Goal: Complete application form: Complete application form

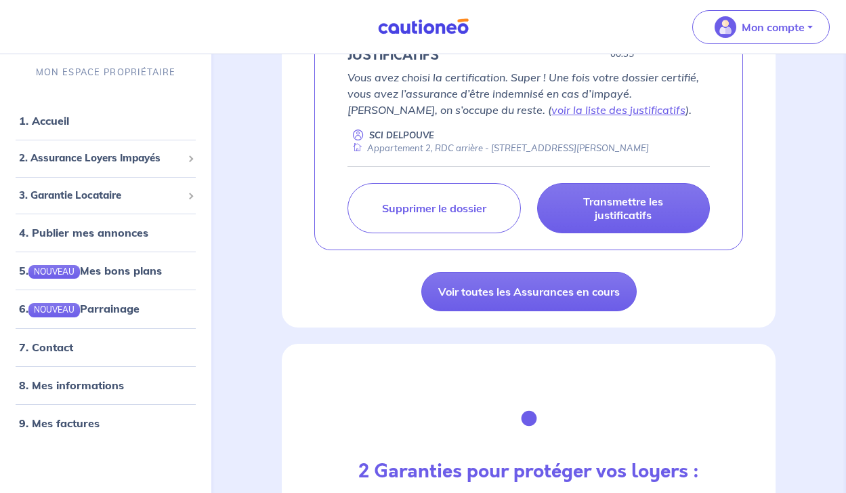
scroll to position [1548, 0]
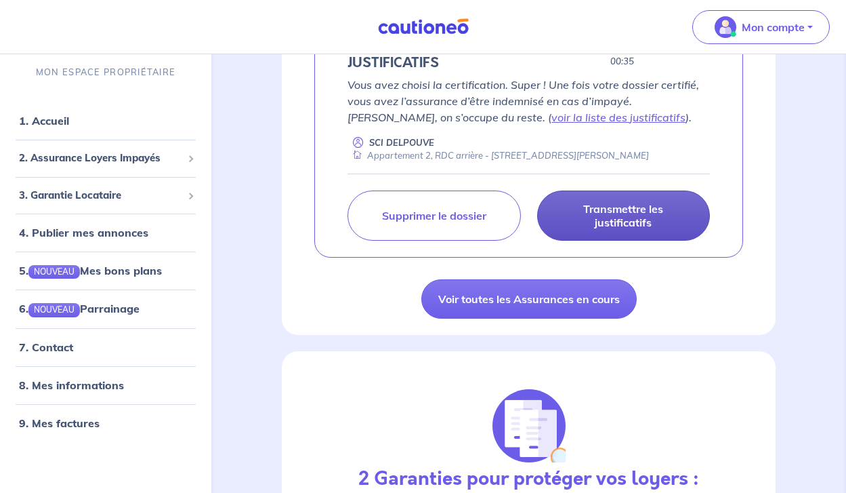
click at [621, 226] on p "Transmettre les justificatifs" at bounding box center [623, 215] width 139 height 27
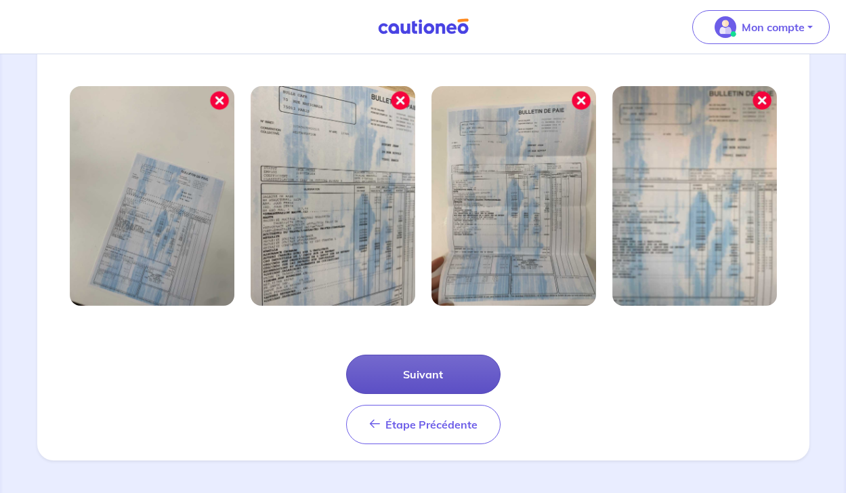
click at [461, 388] on button "Suivant" at bounding box center [423, 373] width 154 height 39
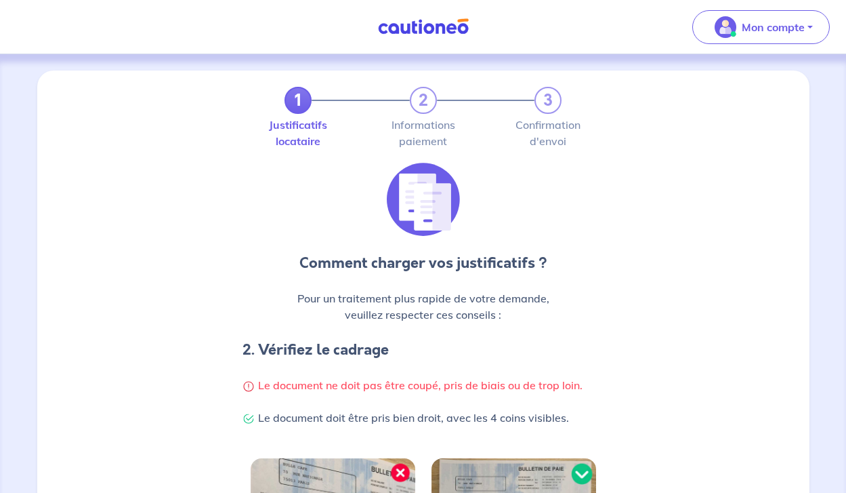
click at [461, 386] on p "Le document ne doit pas être coupé, pris de biais ou de trop loin." at bounding box center [424, 385] width 362 height 16
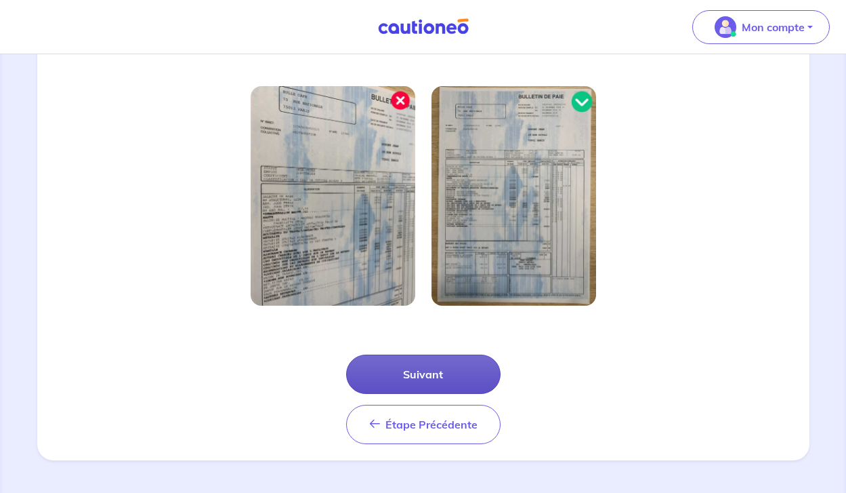
scroll to position [372, 0]
click at [459, 373] on button "Suivant" at bounding box center [423, 373] width 154 height 39
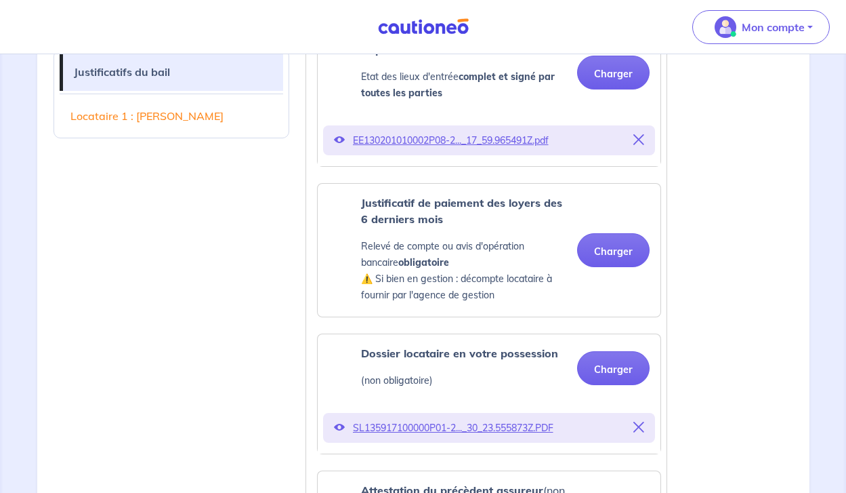
scroll to position [707, 0]
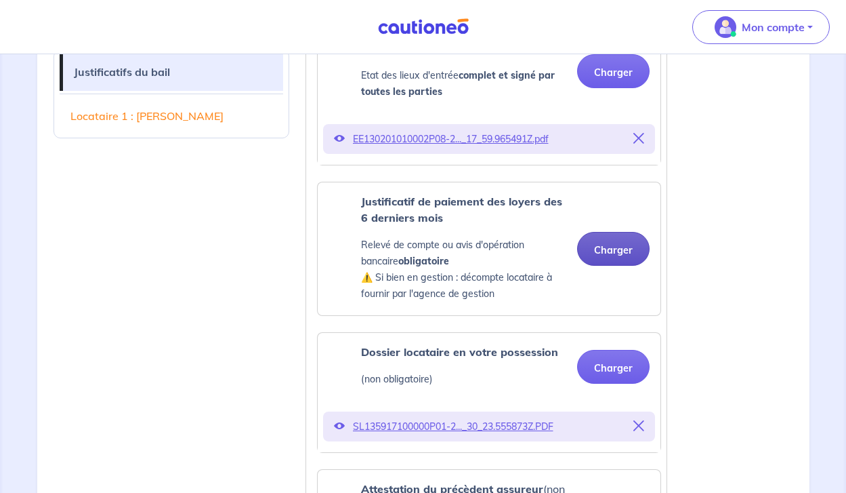
click at [595, 255] on button "Charger" at bounding box center [613, 249] width 72 height 34
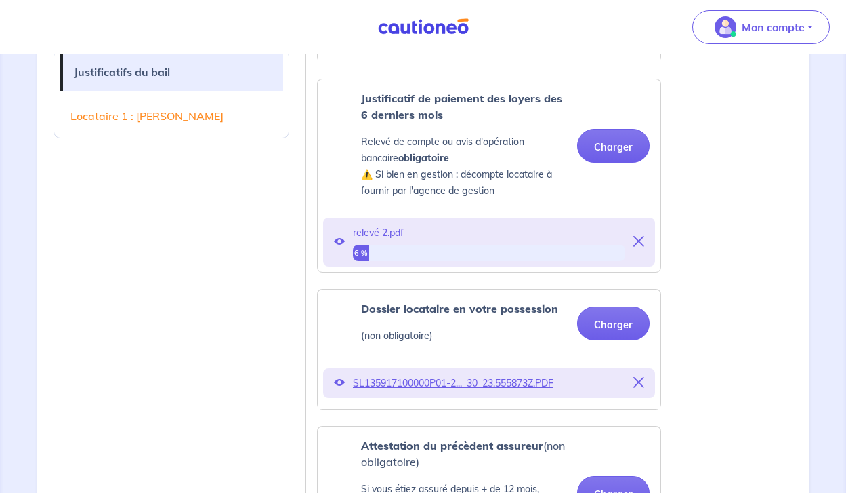
scroll to position [814, 0]
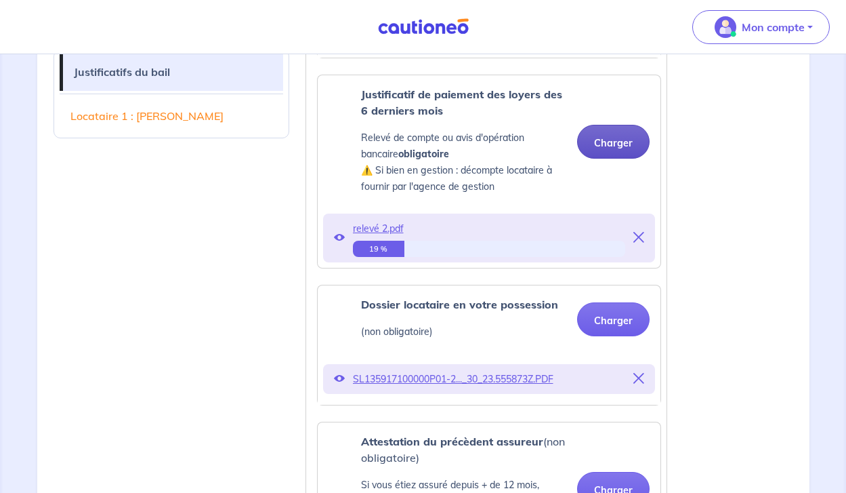
click at [603, 144] on button "Charger" at bounding box center [613, 142] width 72 height 34
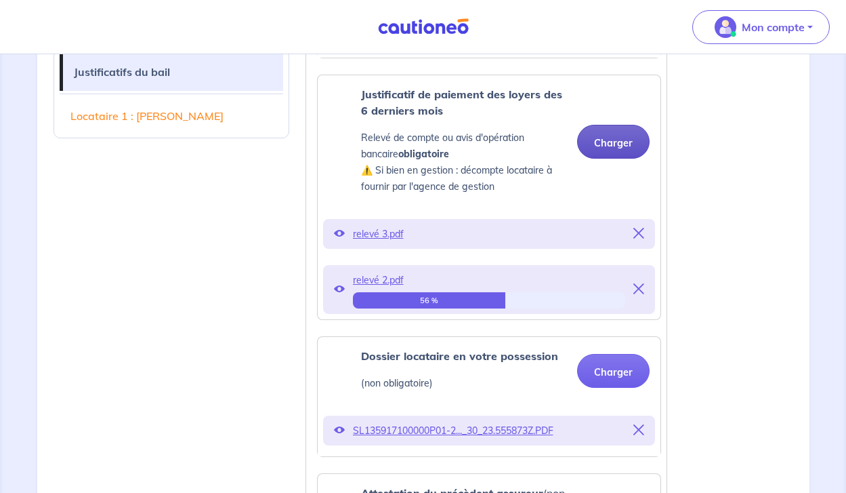
click at [613, 142] on button "Charger" at bounding box center [613, 142] width 72 height 34
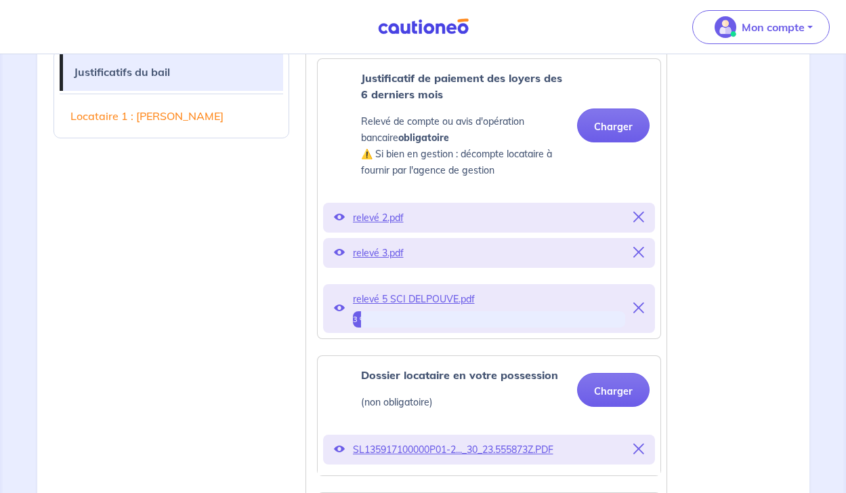
scroll to position [832, 0]
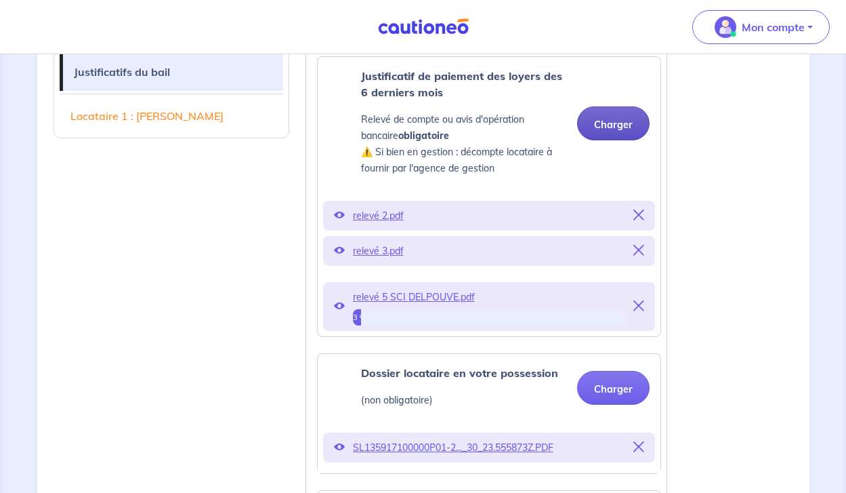
click at [609, 121] on button "Charger" at bounding box center [613, 123] width 72 height 34
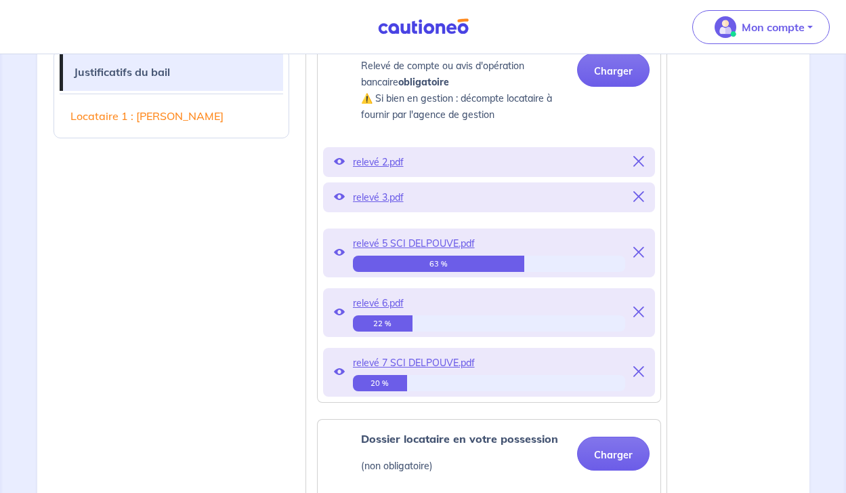
scroll to position [881, 0]
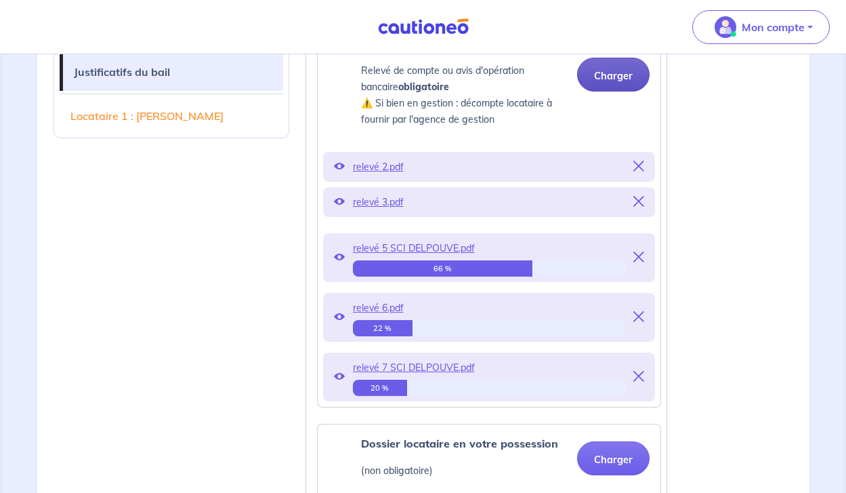
click at [619, 68] on button "Charger" at bounding box center [613, 75] width 72 height 34
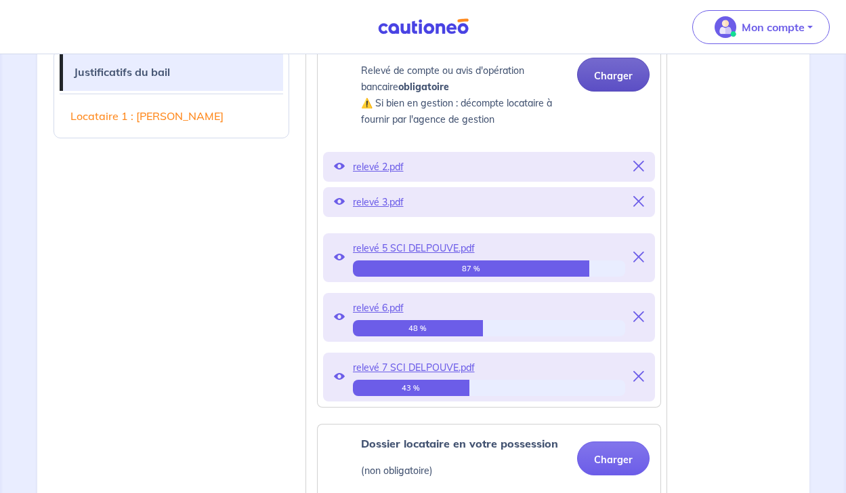
click at [599, 77] on button "Charger" at bounding box center [613, 75] width 72 height 34
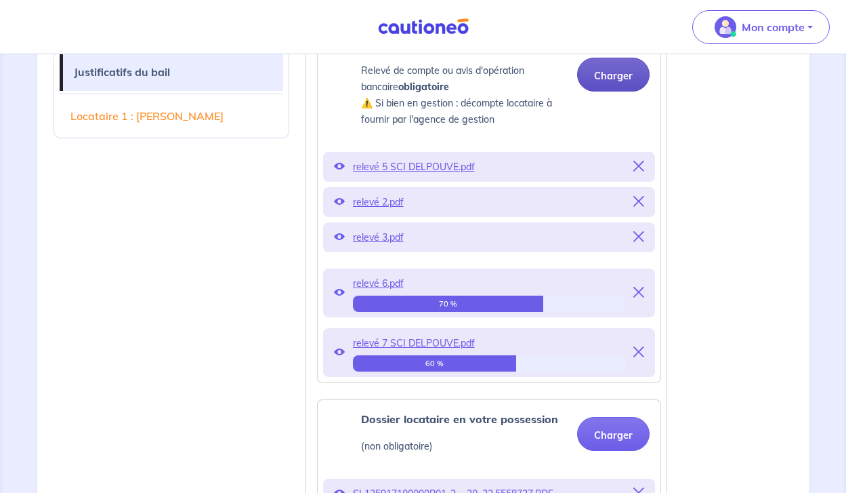
click at [608, 81] on button "Charger" at bounding box center [613, 75] width 72 height 34
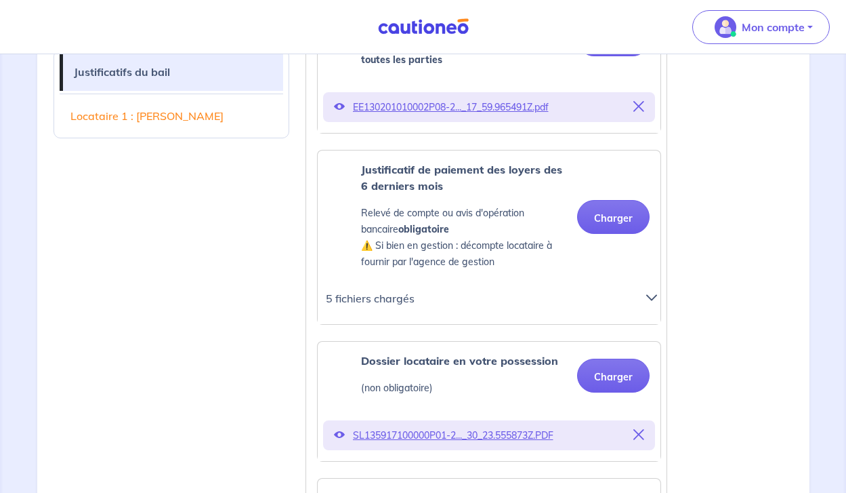
scroll to position [736, 0]
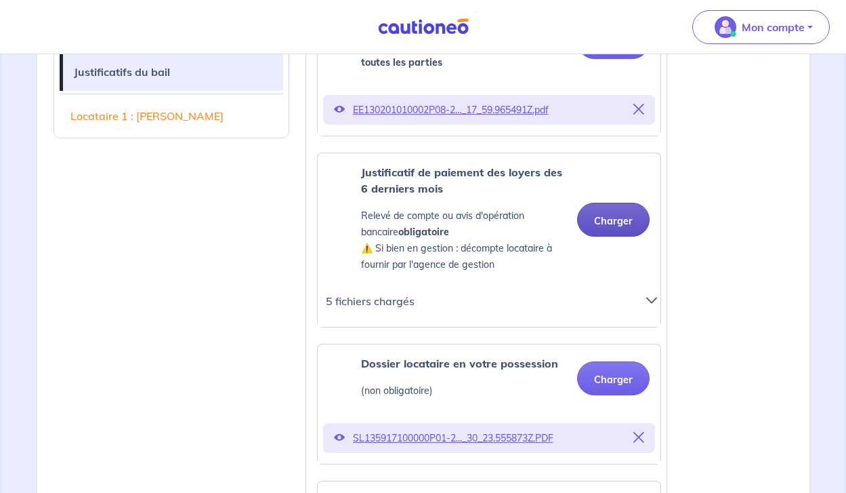
click at [603, 224] on button "Charger" at bounding box center [613, 220] width 72 height 34
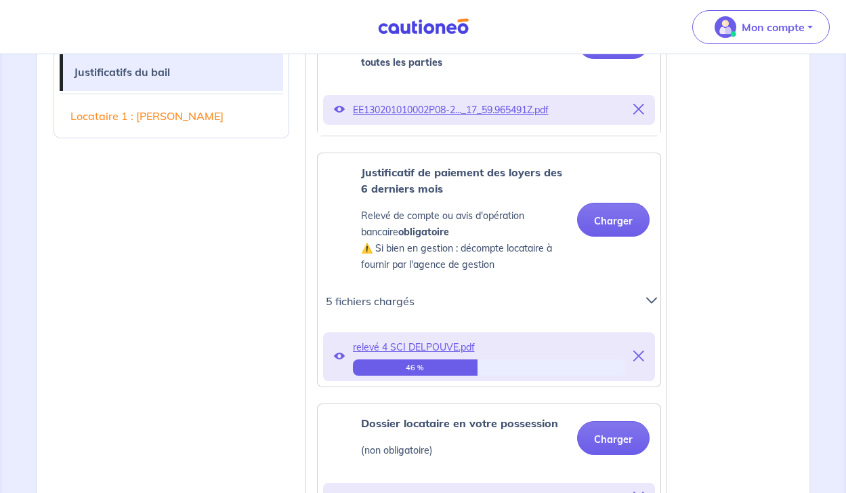
click at [646, 299] on icon at bounding box center [651, 300] width 11 height 11
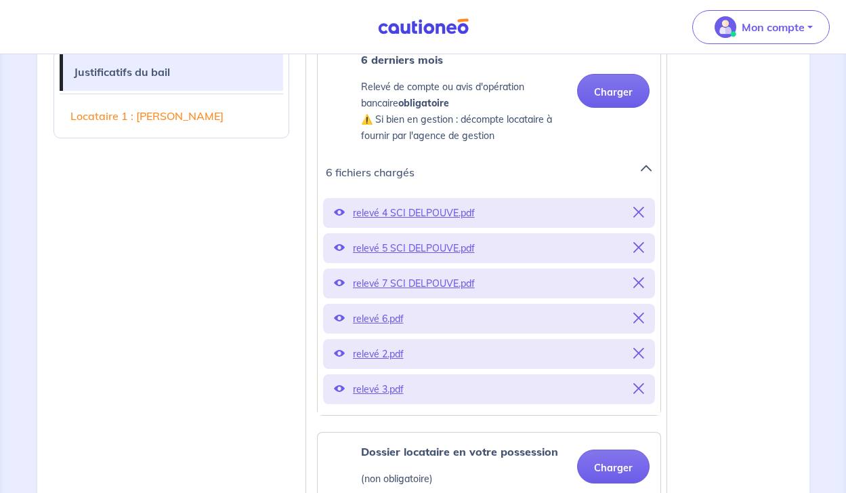
scroll to position [741, 0]
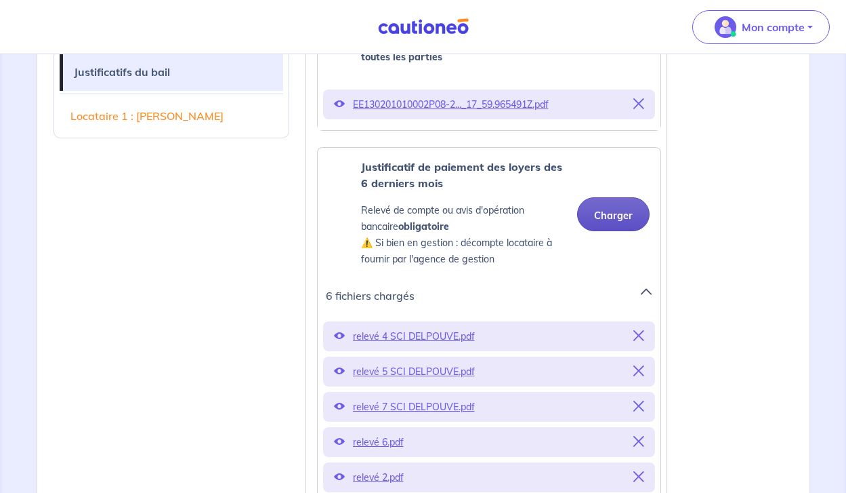
click at [606, 223] on button "Charger" at bounding box center [613, 214] width 72 height 34
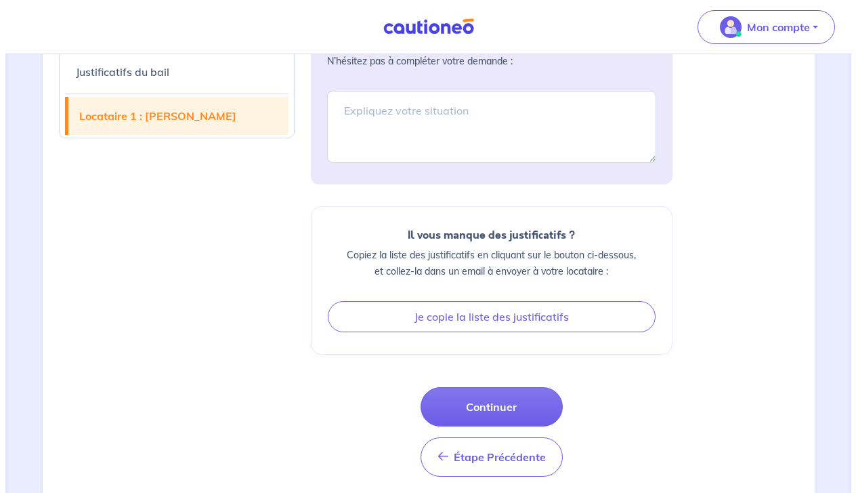
scroll to position [2204, 0]
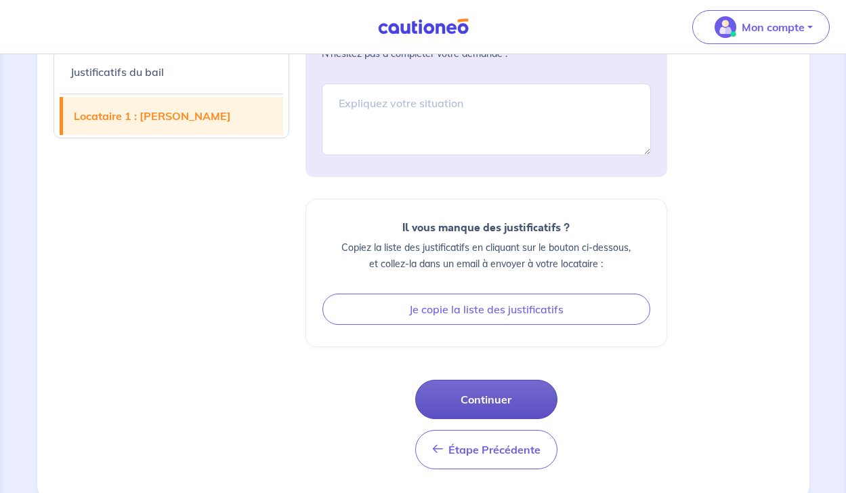
click at [480, 406] on button "Continuer" at bounding box center [486, 398] width 142 height 39
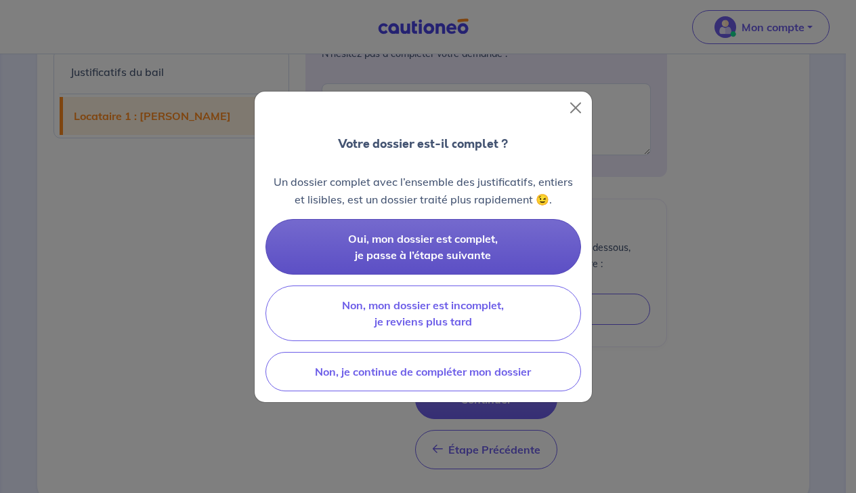
click at [433, 236] on span "Oui, mon dossier est complet, je passe à l’étape suivante" at bounding box center [423, 247] width 150 height 30
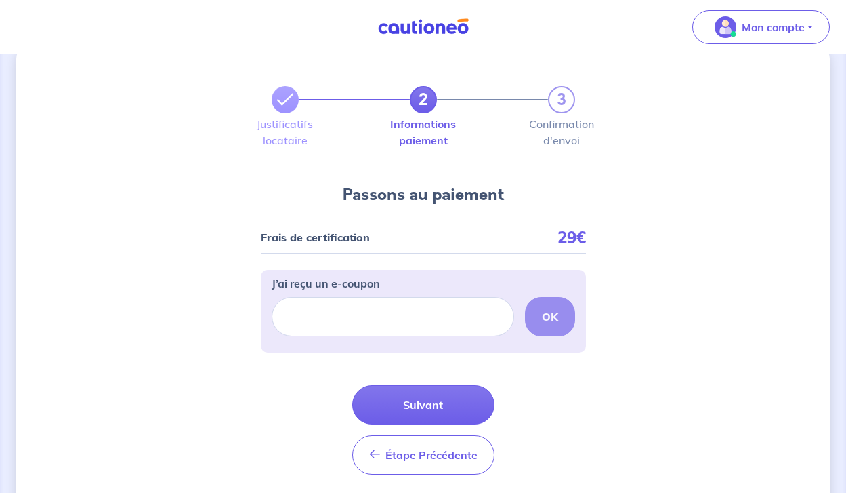
scroll to position [28, 0]
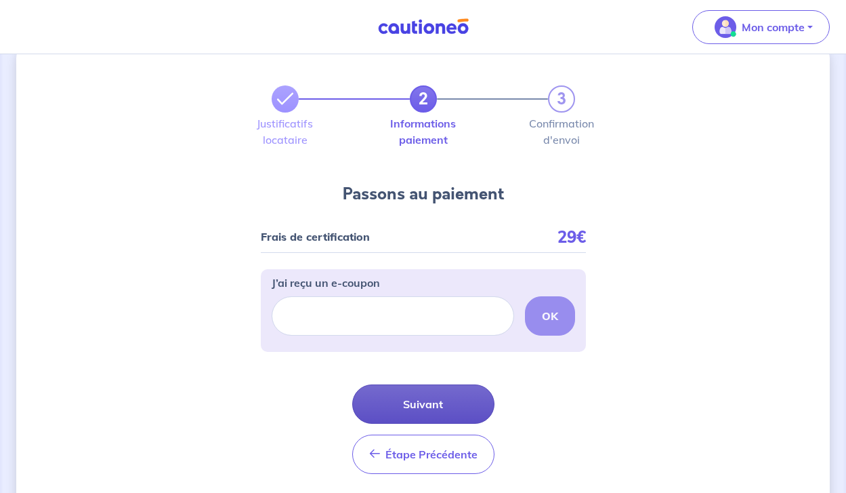
click at [402, 397] on button "Suivant" at bounding box center [423, 403] width 142 height 39
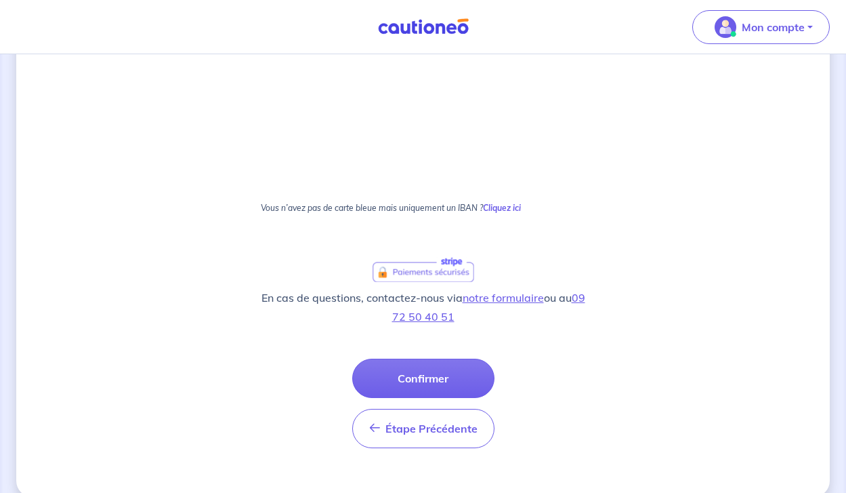
scroll to position [391, 0]
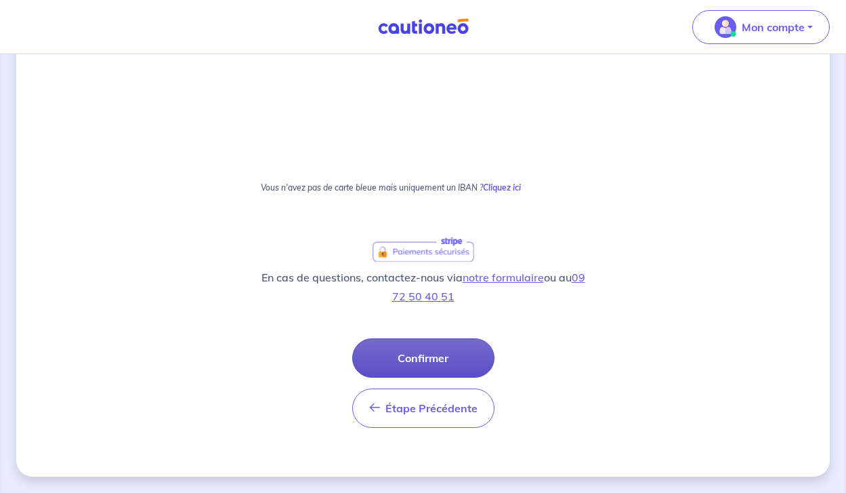
click at [405, 361] on button "Confirmer" at bounding box center [423, 357] width 142 height 39
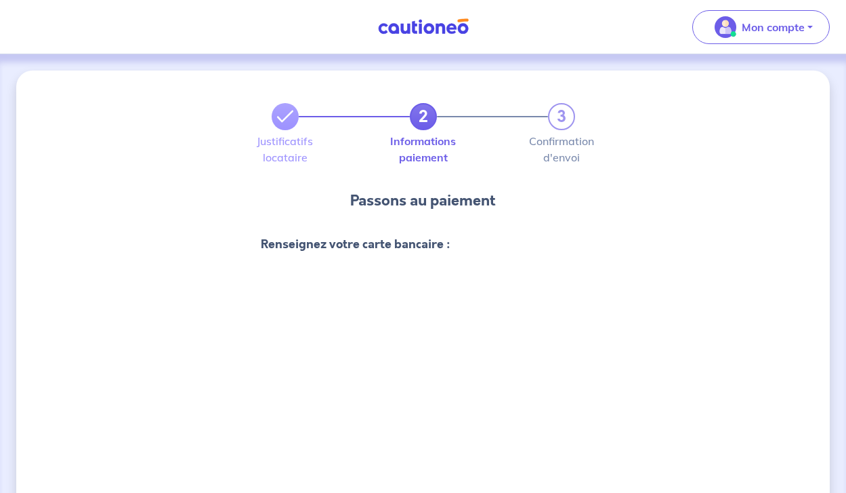
scroll to position [0, 0]
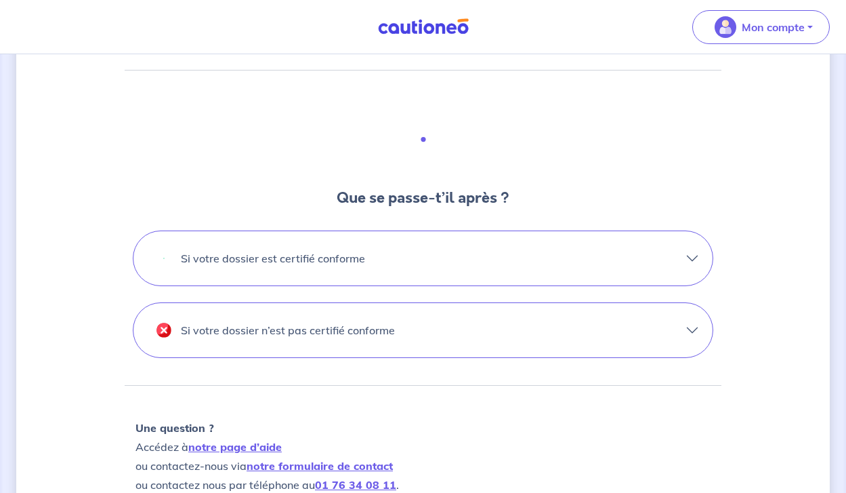
scroll to position [353, 0]
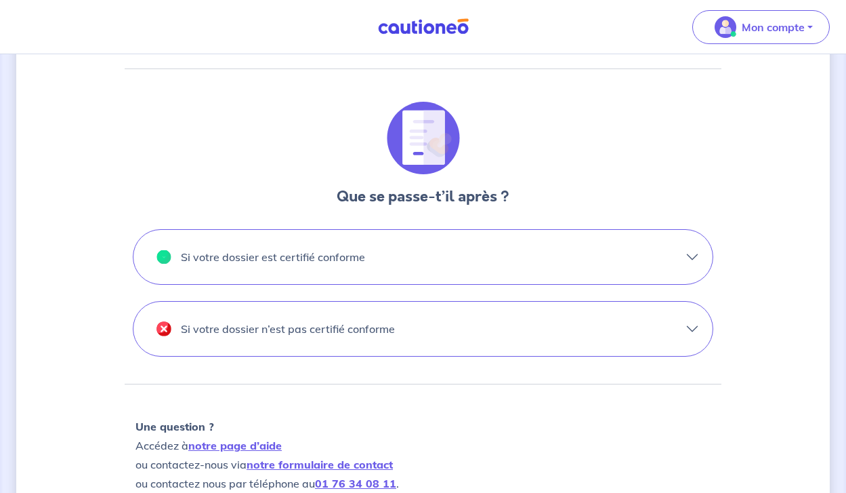
click at [409, 250] on button "Si votre dossier est certifié conforme" at bounding box center [422, 257] width 579 height 54
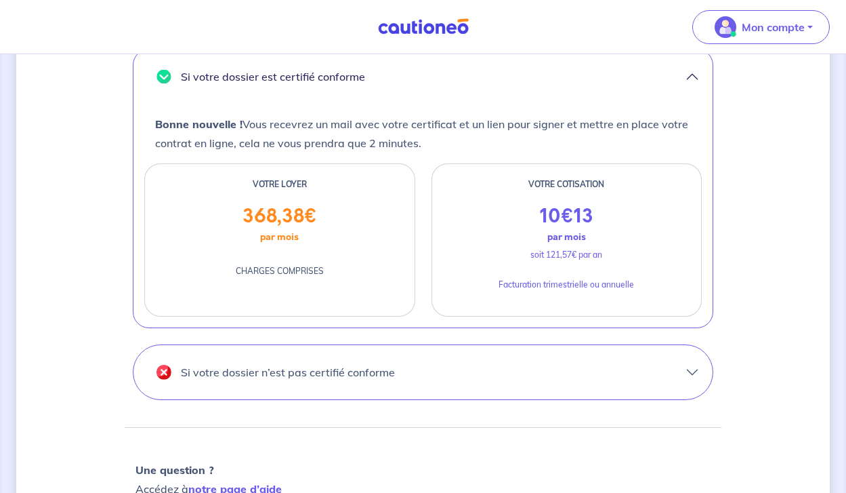
scroll to position [534, 0]
click at [376, 375] on p "Si votre dossier n’est pas certifié conforme" at bounding box center [288, 371] width 214 height 22
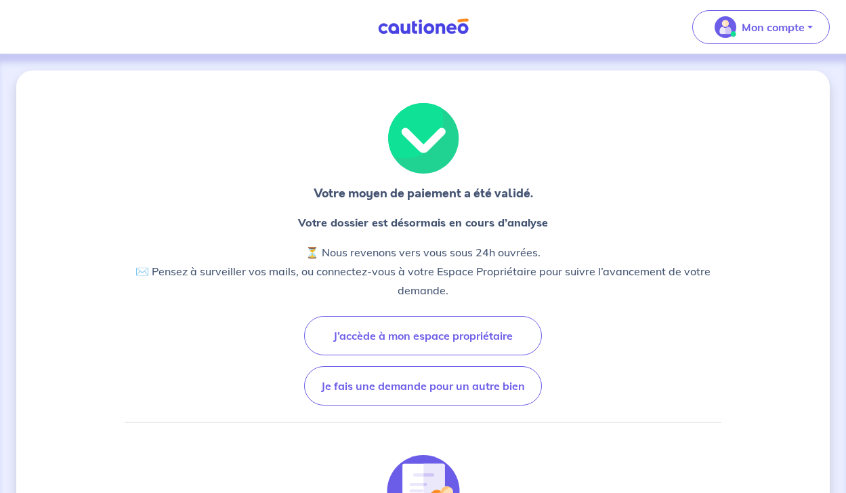
scroll to position [0, 0]
